Goal: Find specific page/section: Find specific page/section

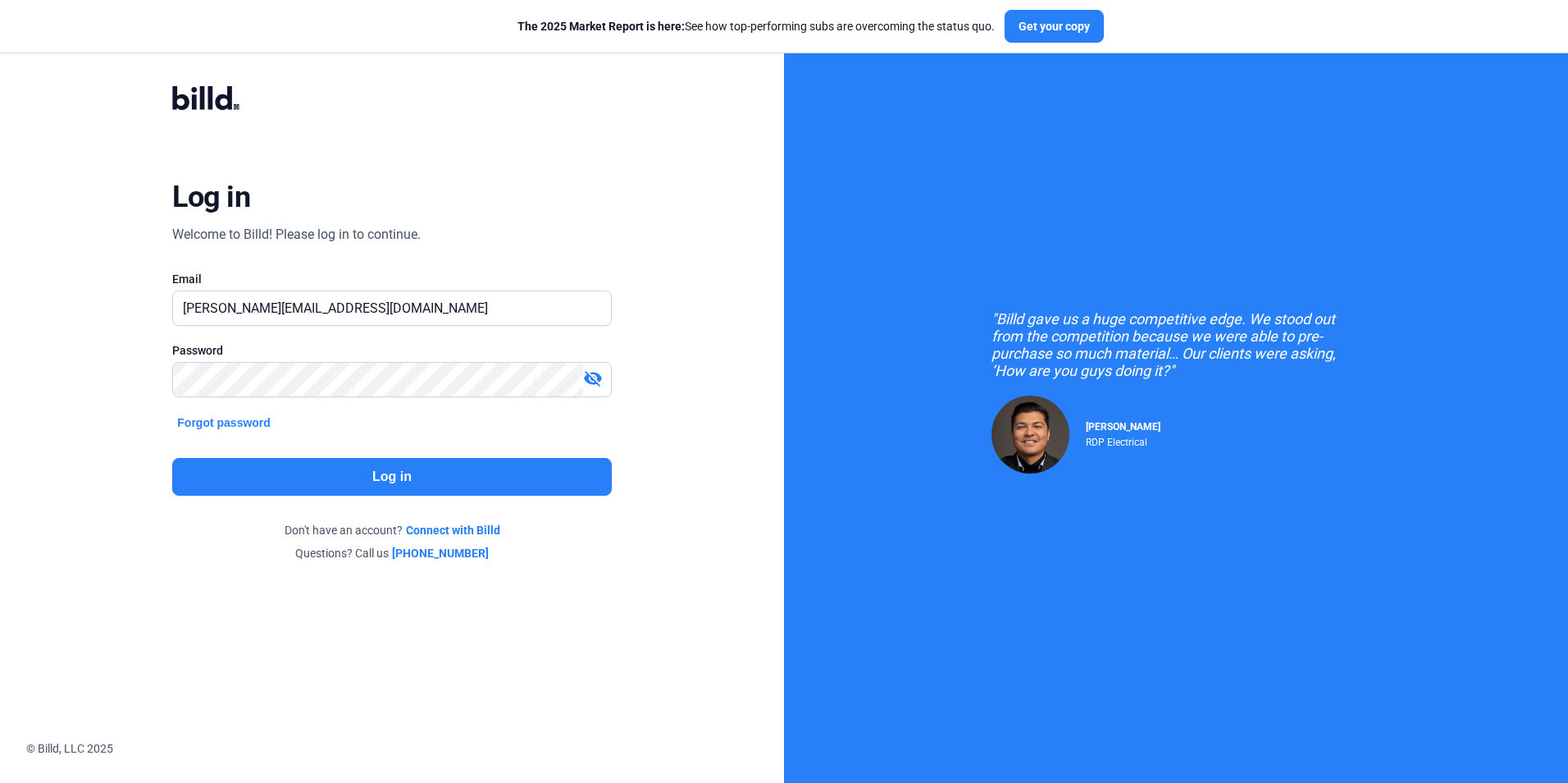
click at [420, 470] on button "Log in" at bounding box center [392, 477] width 439 height 37
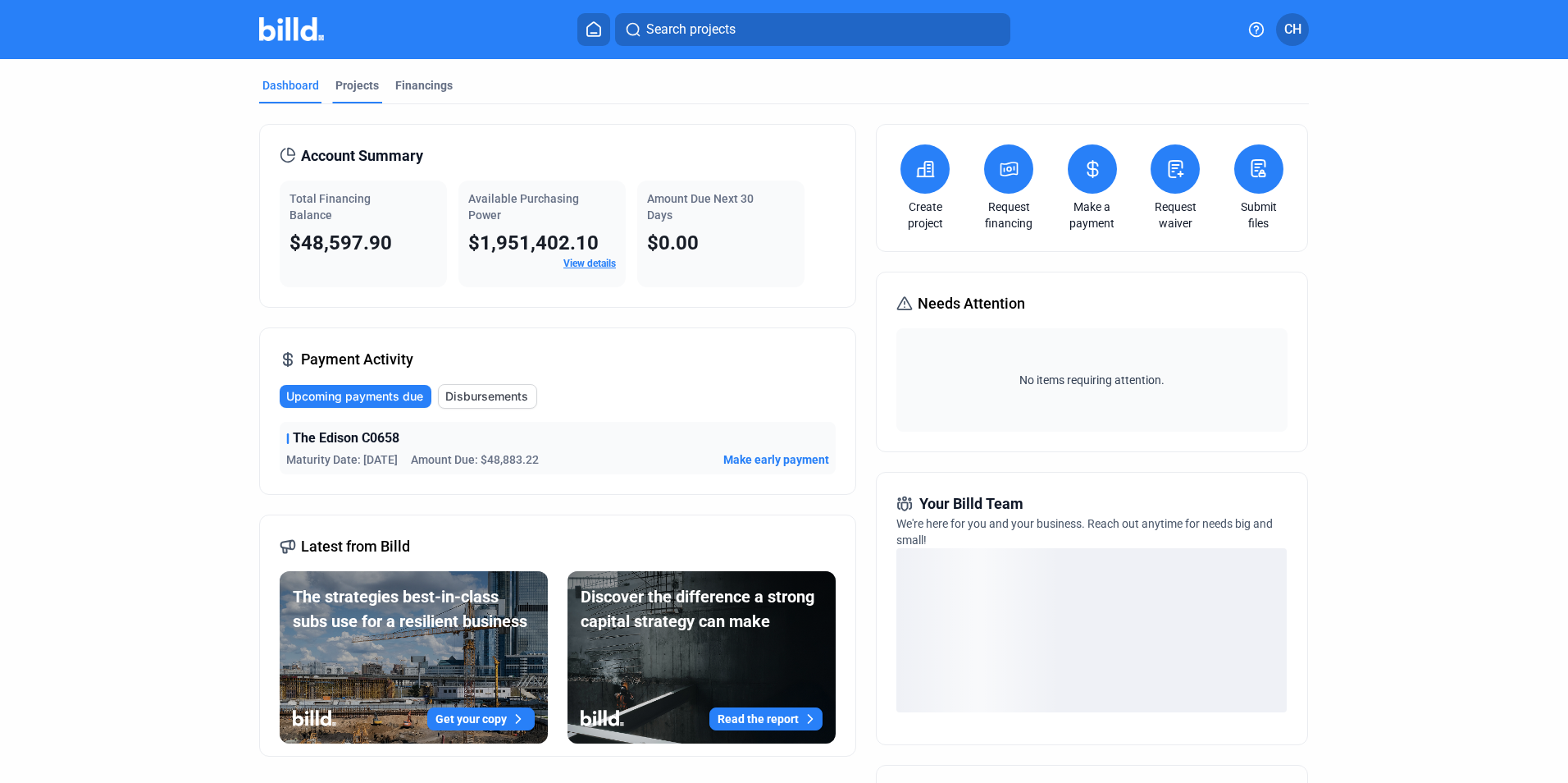
click at [349, 81] on div "Projects" at bounding box center [357, 85] width 43 height 17
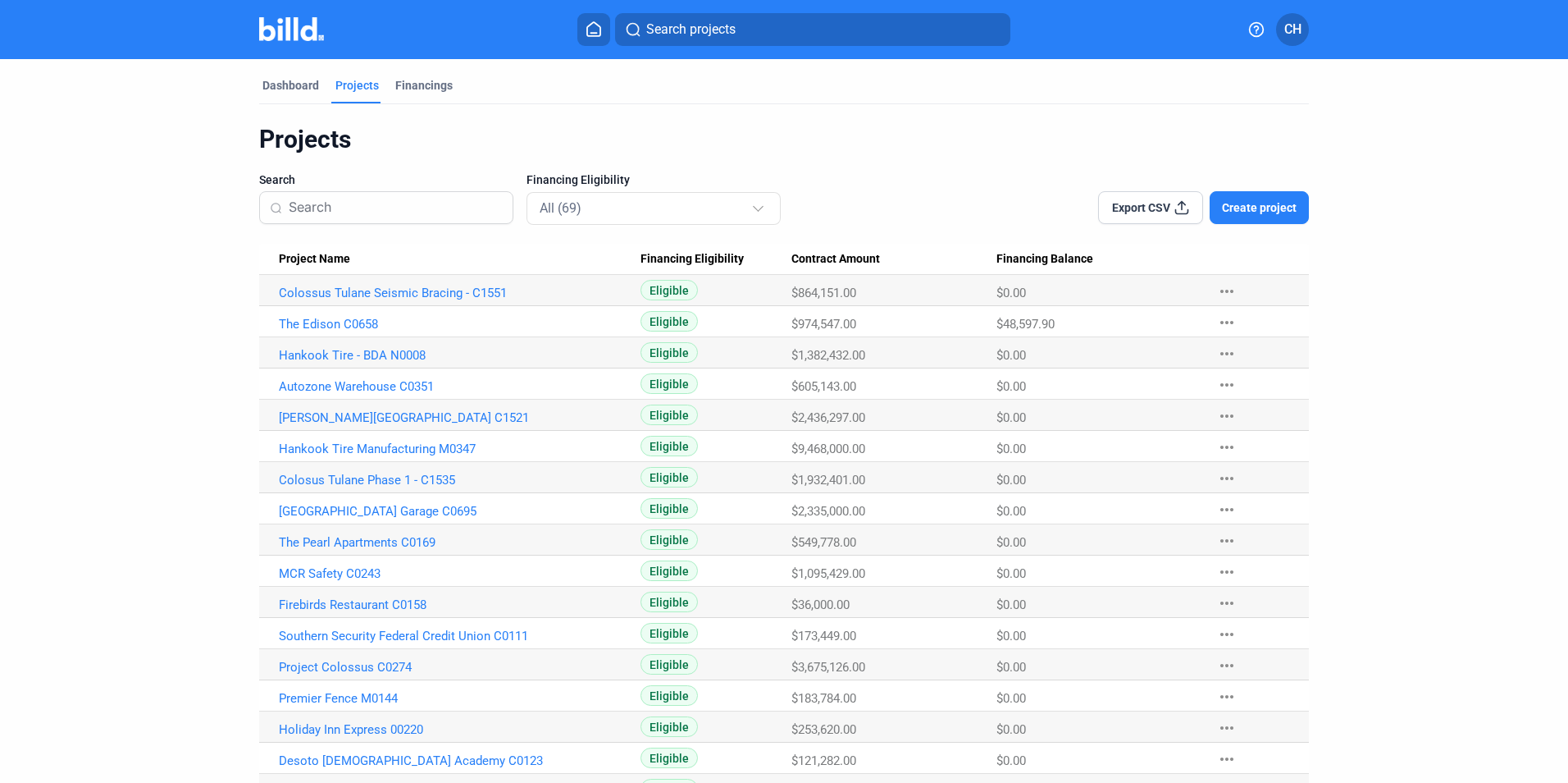
click at [374, 204] on input at bounding box center [395, 207] width 214 height 34
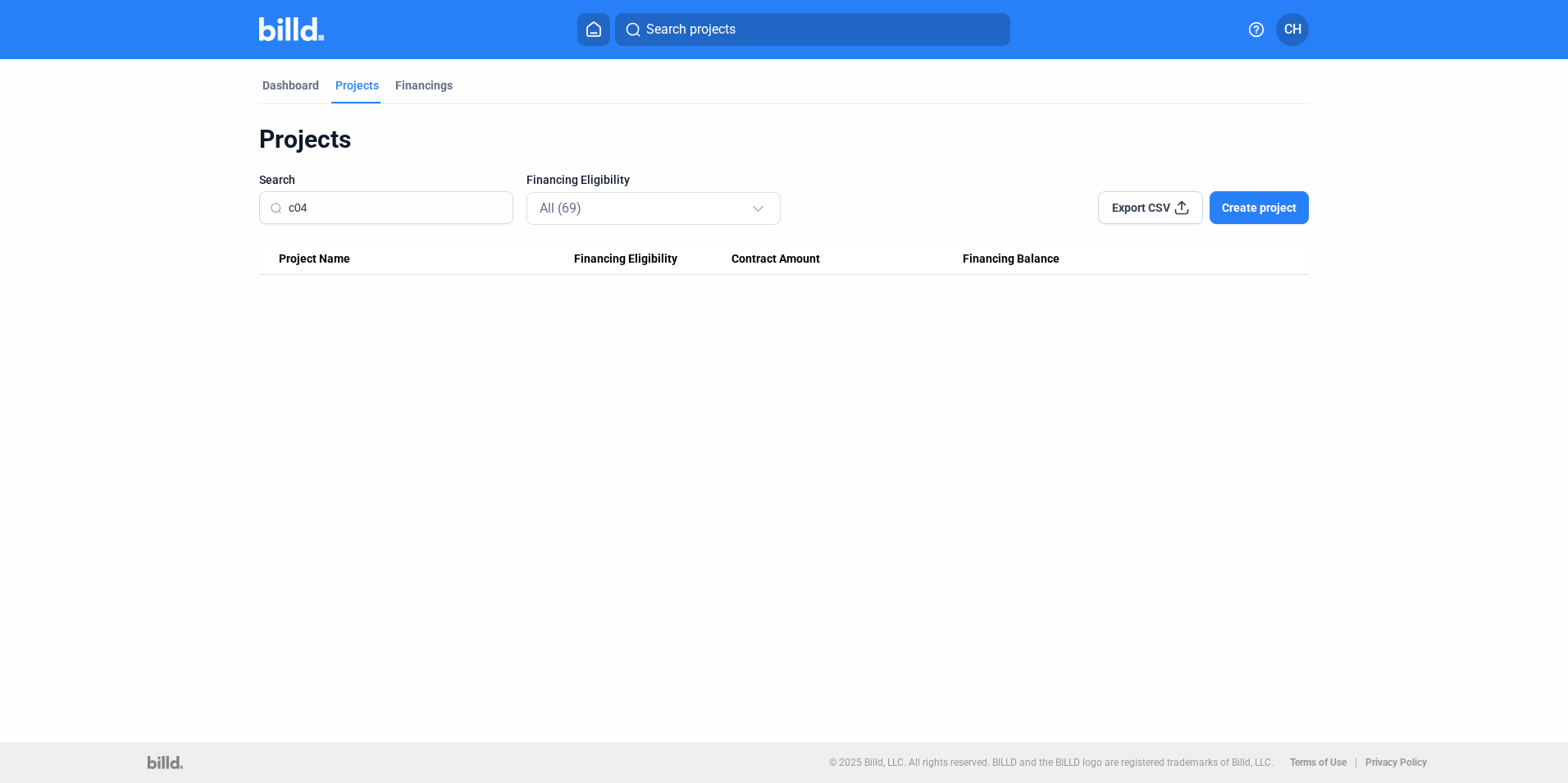
type input "c04"
